Goal: Task Accomplishment & Management: Use online tool/utility

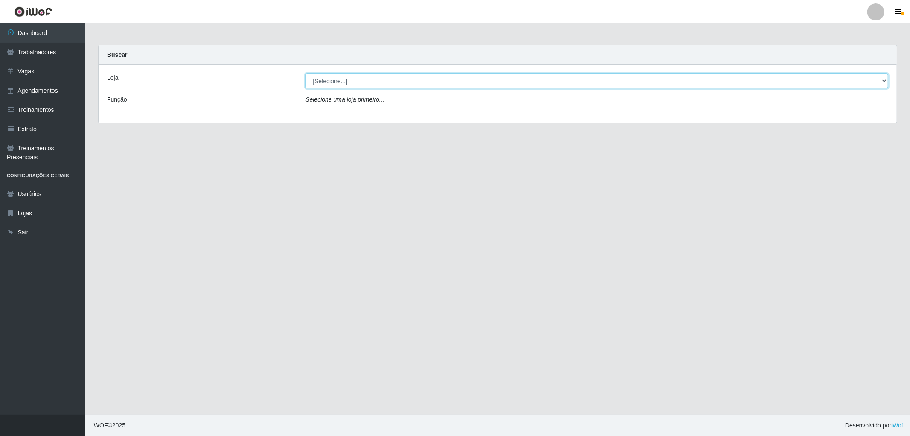
click at [446, 78] on select "[Selecione...] The Pow Pizzaria Delivery - [GEOGRAPHIC_DATA]" at bounding box center [596, 80] width 583 height 15
select select "322"
click at [305, 73] on select "[Selecione...] The Pow Pizzaria Delivery - [GEOGRAPHIC_DATA]" at bounding box center [596, 80] width 583 height 15
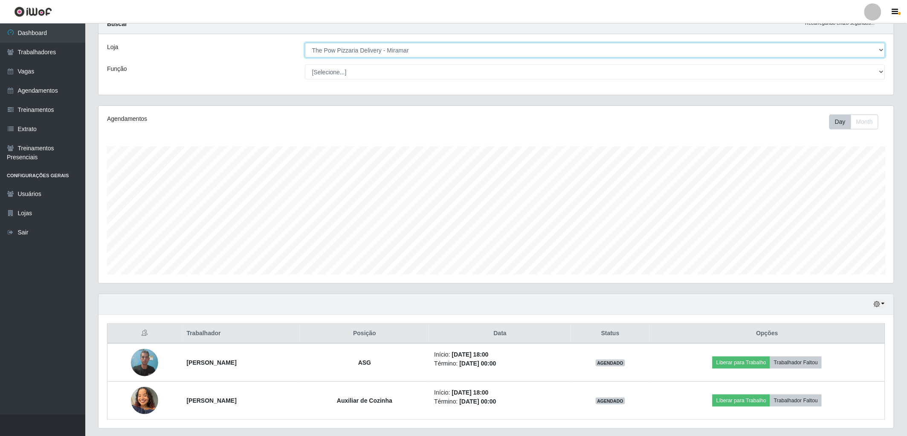
scroll to position [55, 0]
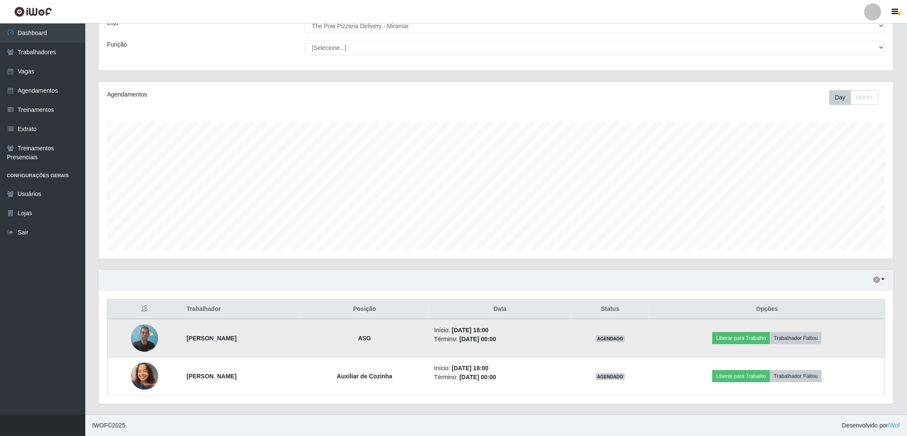
click at [148, 329] on img at bounding box center [144, 338] width 27 height 36
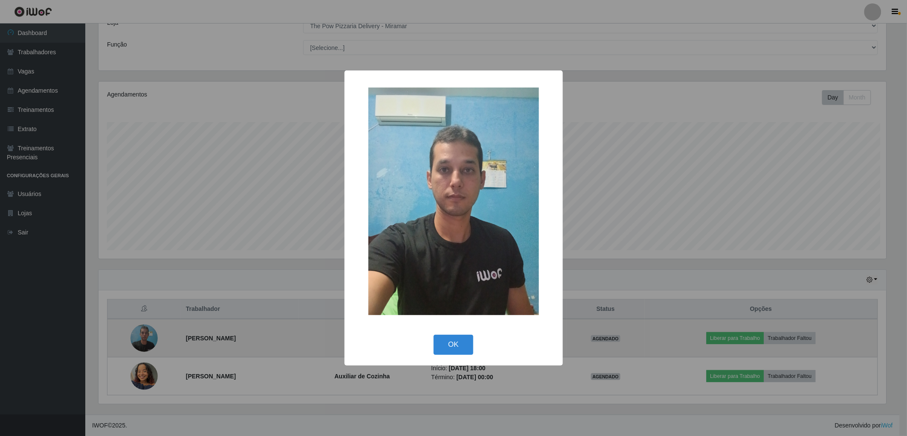
scroll to position [177, 790]
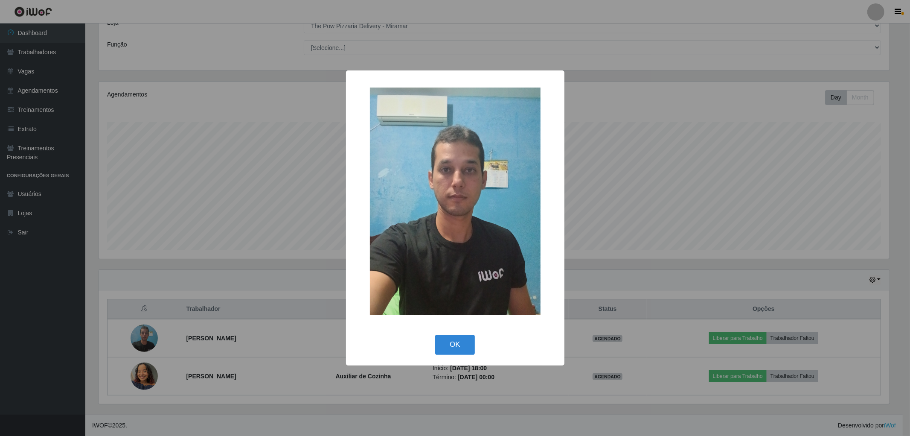
click at [144, 329] on div "× OK Cancel" at bounding box center [455, 218] width 910 height 436
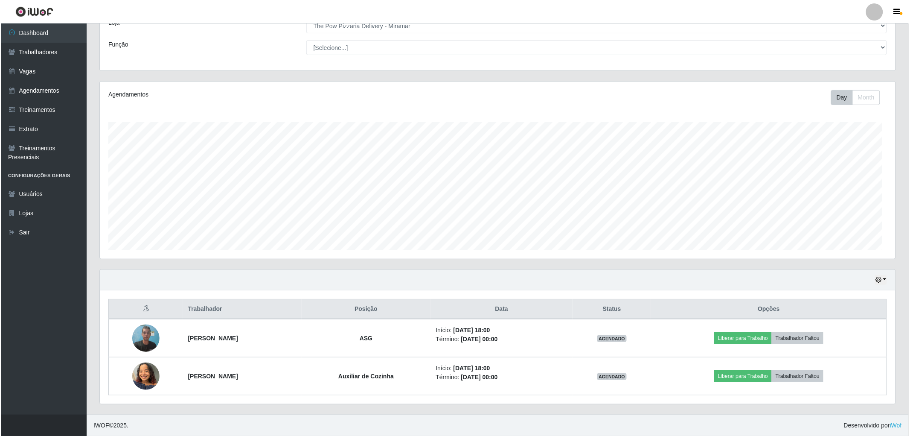
scroll to position [177, 796]
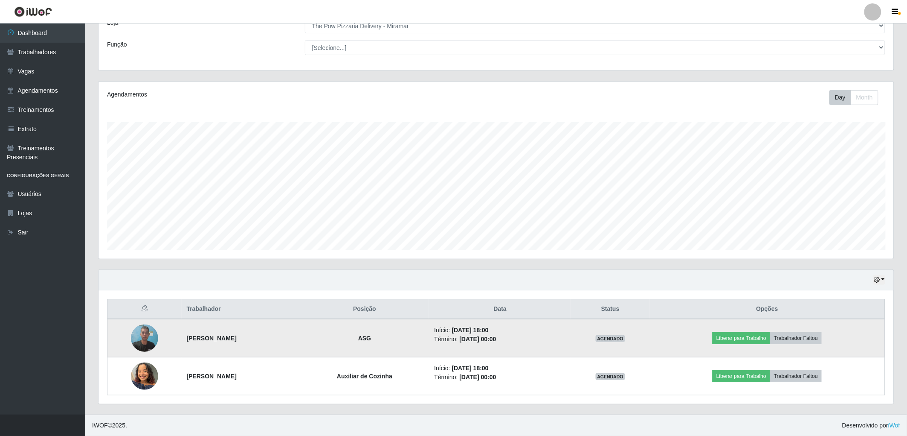
click at [142, 330] on img at bounding box center [144, 338] width 27 height 36
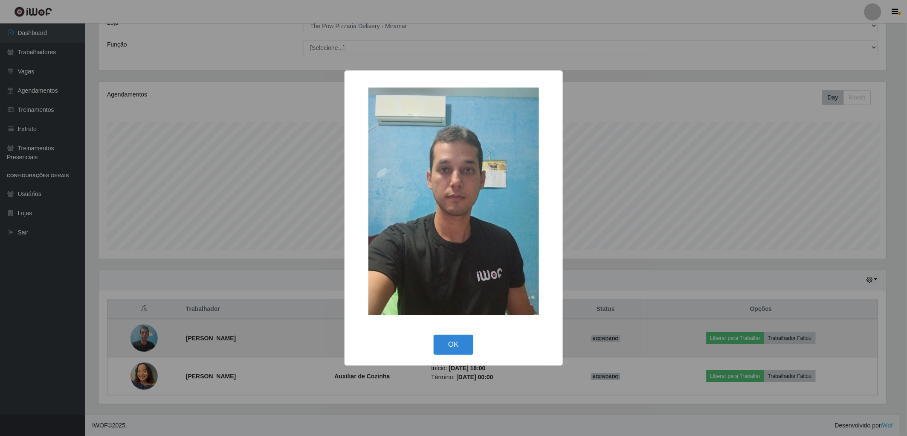
scroll to position [177, 790]
click at [142, 330] on div "× OK Cancel" at bounding box center [455, 218] width 910 height 436
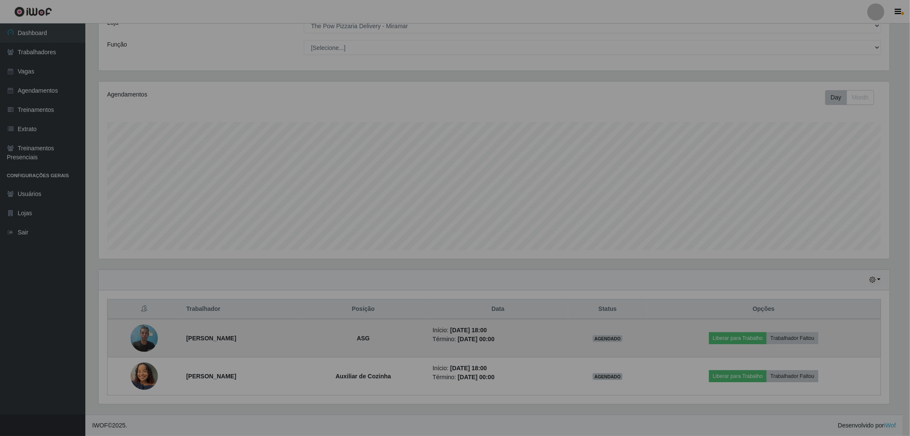
scroll to position [177, 796]
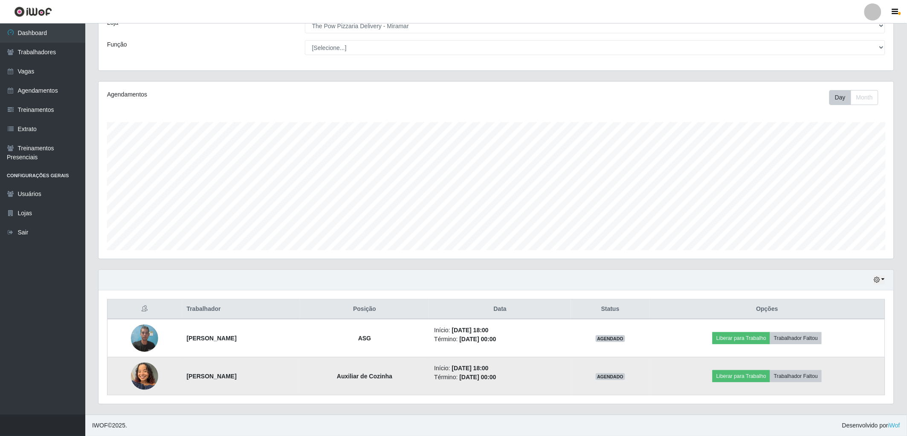
click at [139, 378] on img at bounding box center [144, 375] width 27 height 36
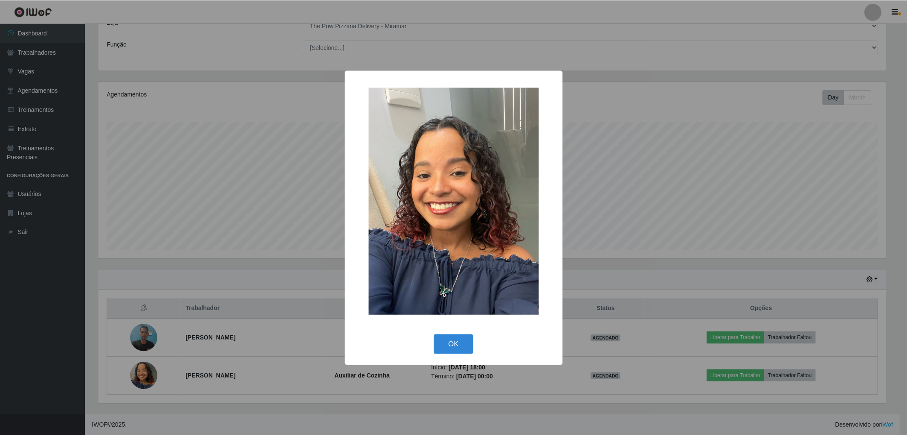
scroll to position [177, 790]
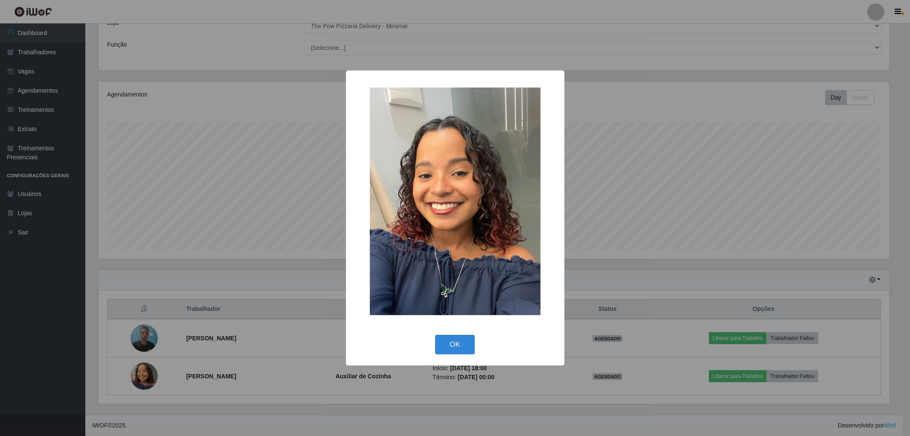
click at [138, 378] on div "× OK Cancel" at bounding box center [455, 218] width 910 height 436
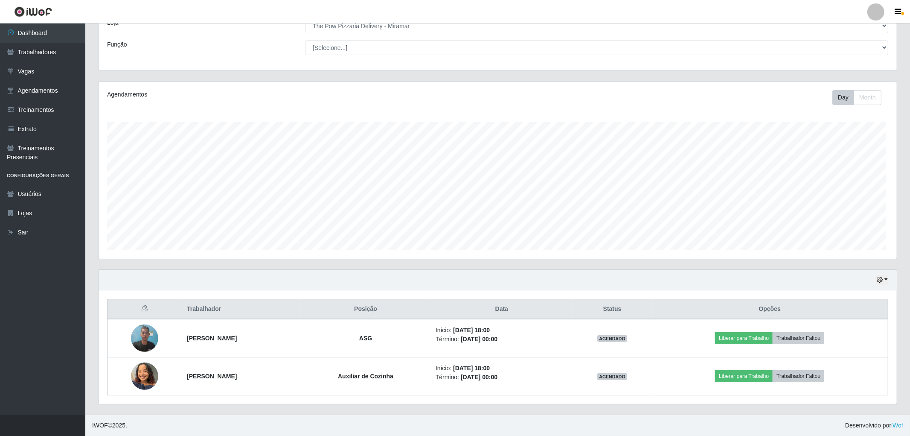
scroll to position [177, 796]
click at [358, 283] on div "Hoje 1 dia 3 dias 1 Semana Não encerrados" at bounding box center [497, 280] width 796 height 20
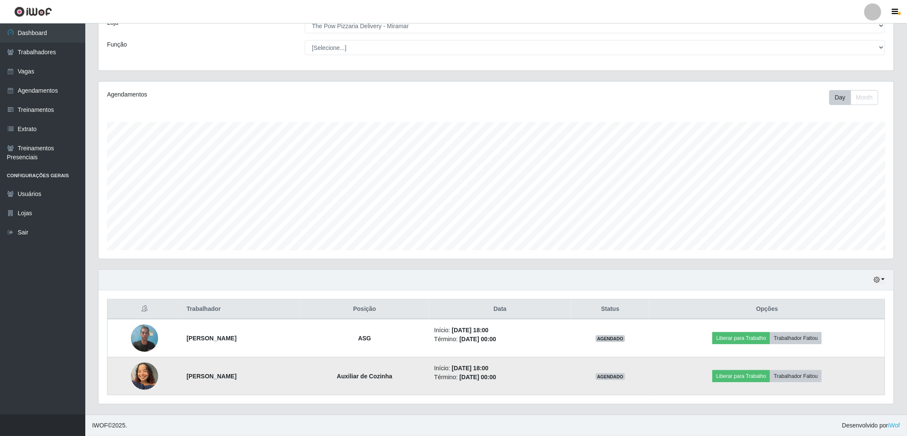
click at [134, 373] on img at bounding box center [144, 375] width 27 height 36
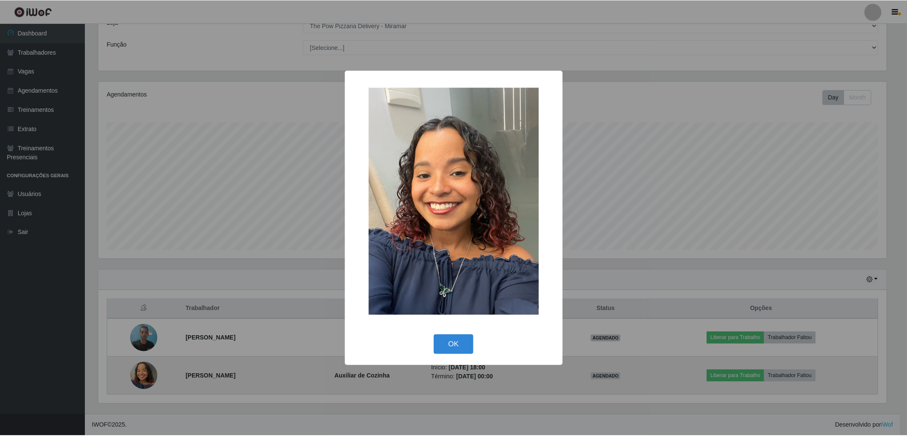
scroll to position [177, 790]
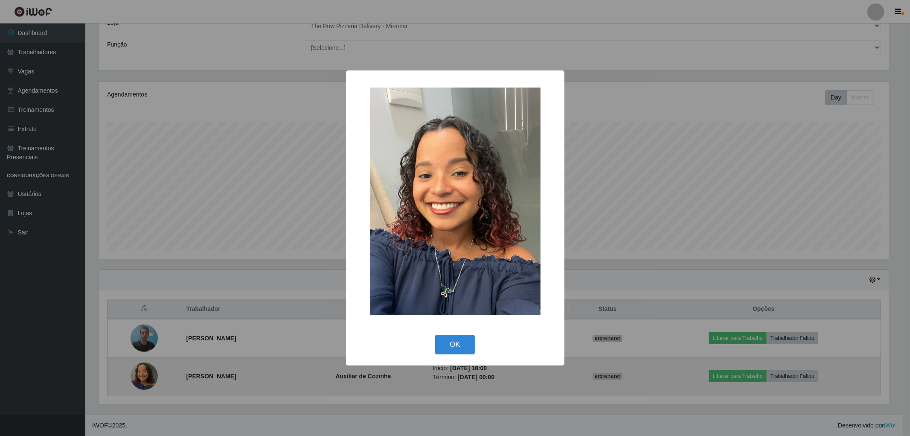
click at [134, 373] on div "× OK Cancel" at bounding box center [455, 218] width 910 height 436
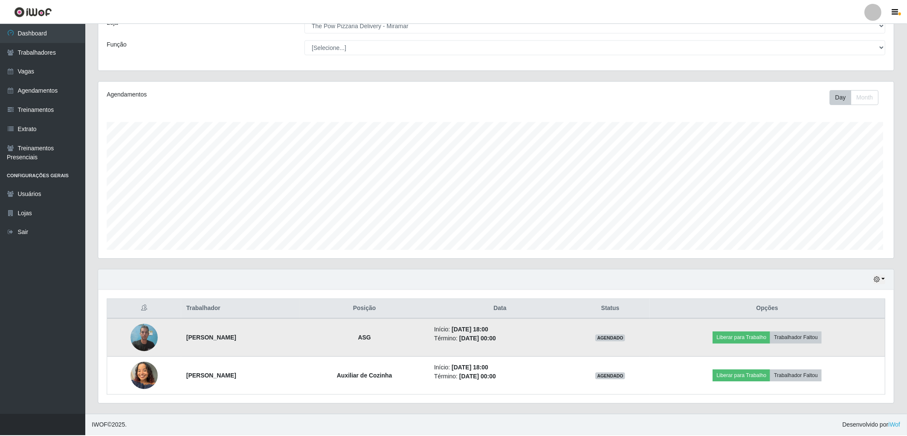
scroll to position [177, 796]
click at [134, 339] on img at bounding box center [144, 338] width 27 height 36
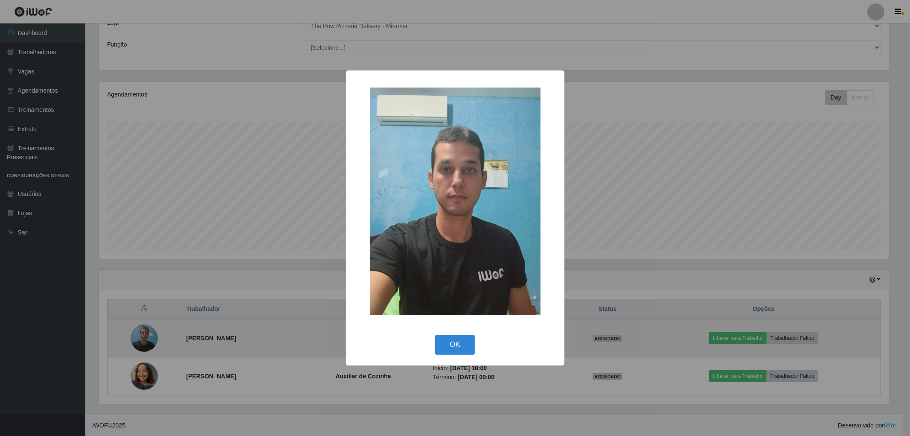
click at [134, 339] on div "× OK Cancel" at bounding box center [455, 218] width 910 height 436
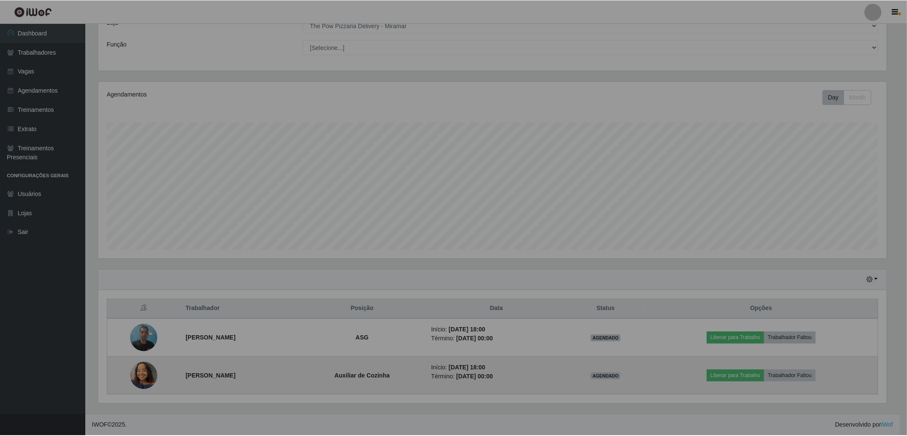
scroll to position [177, 796]
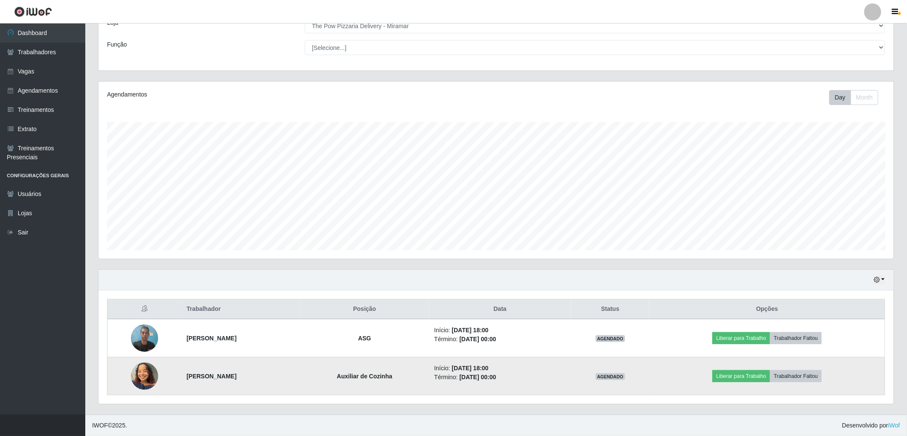
click at [131, 376] on img at bounding box center [144, 375] width 27 height 36
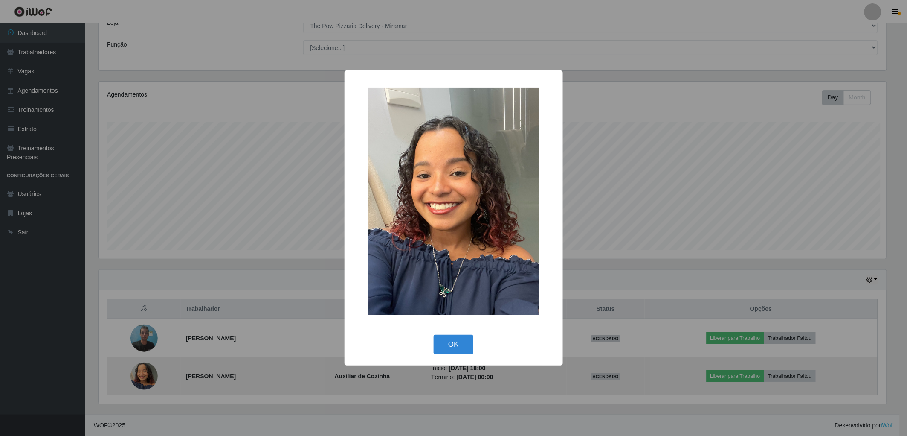
scroll to position [177, 790]
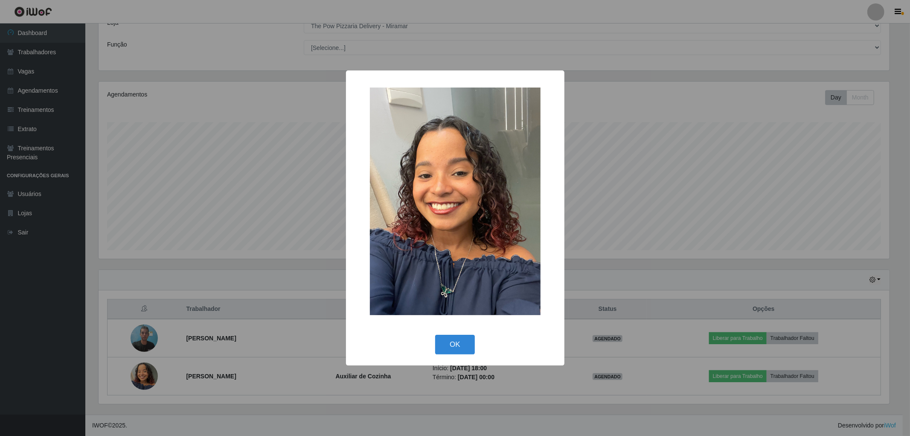
click at [127, 377] on div "× OK Cancel" at bounding box center [455, 218] width 910 height 436
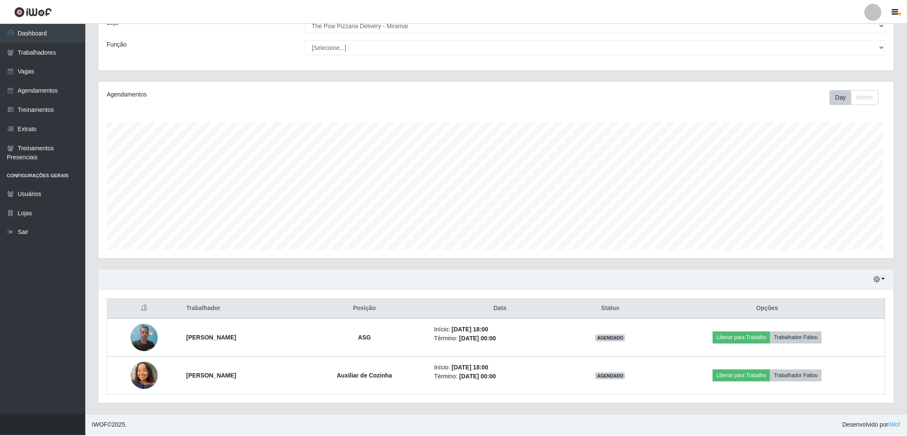
scroll to position [177, 796]
